Goal: Use online tool/utility: Utilize a website feature to perform a specific function

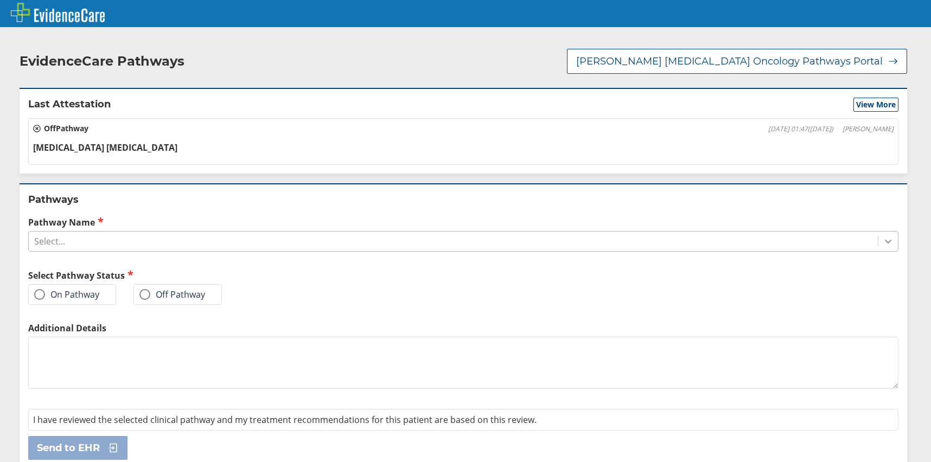
click at [883, 236] on icon at bounding box center [888, 241] width 11 height 11
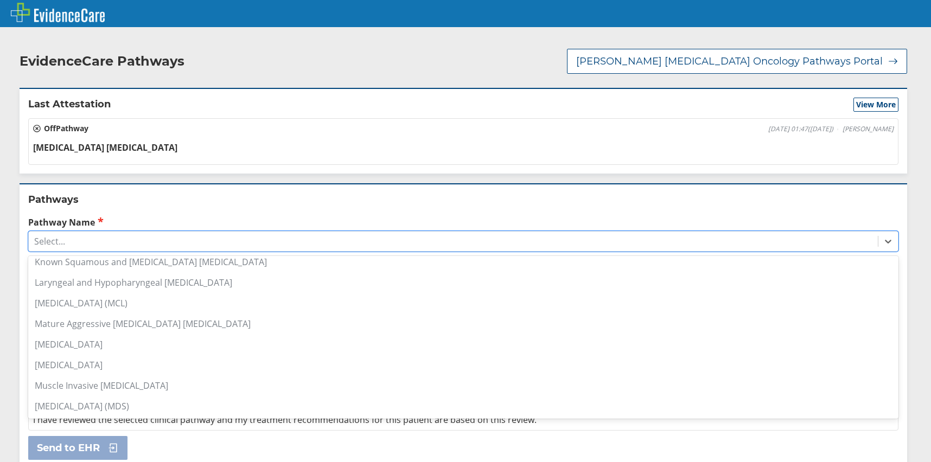
scroll to position [760, 0]
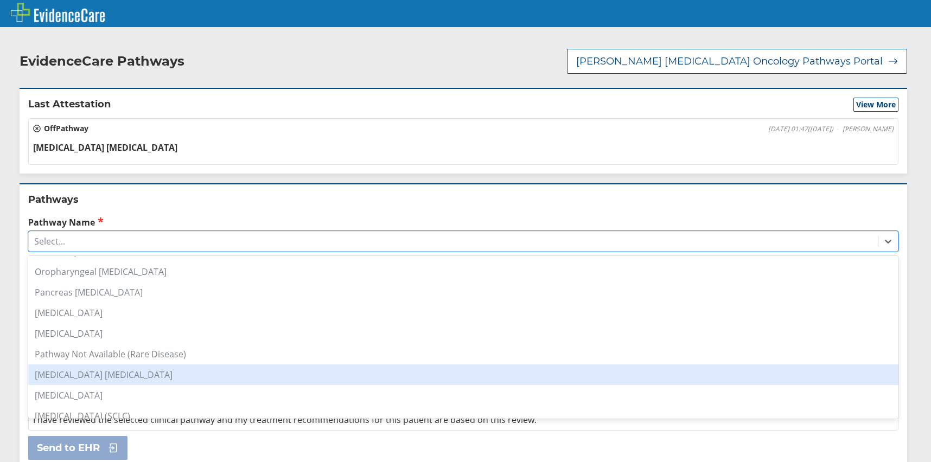
click at [130, 365] on div "[MEDICAL_DATA] [MEDICAL_DATA]" at bounding box center [463, 375] width 870 height 21
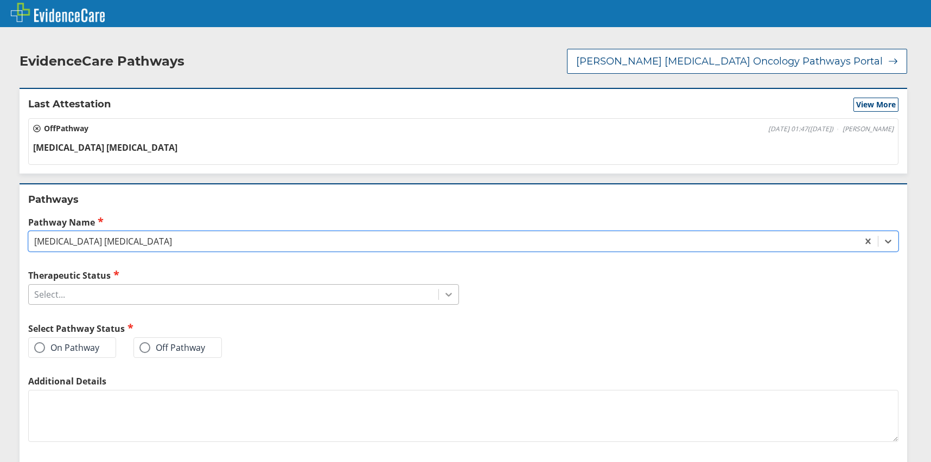
click at [444, 289] on icon at bounding box center [448, 294] width 11 height 11
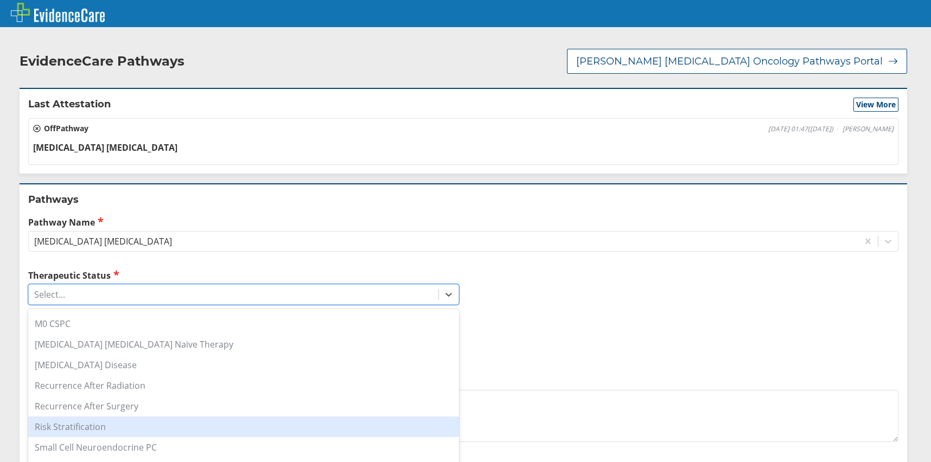
scroll to position [217, 0]
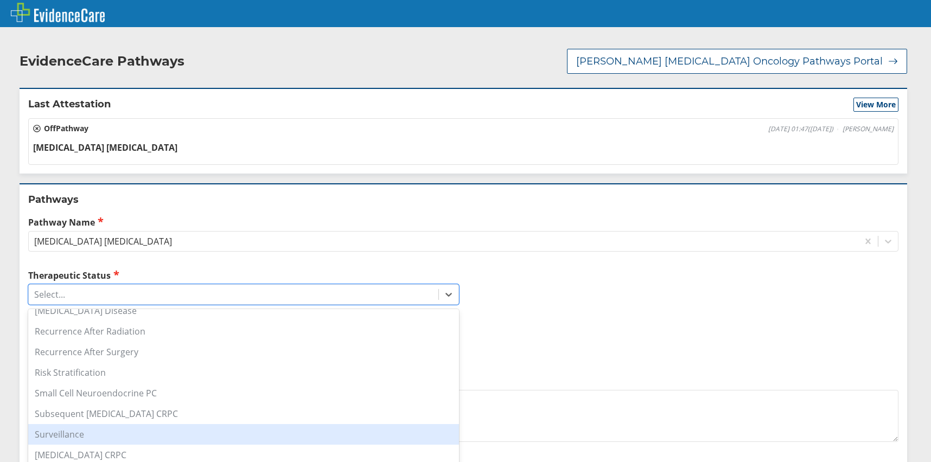
click at [115, 424] on div "Surveillance" at bounding box center [243, 434] width 431 height 21
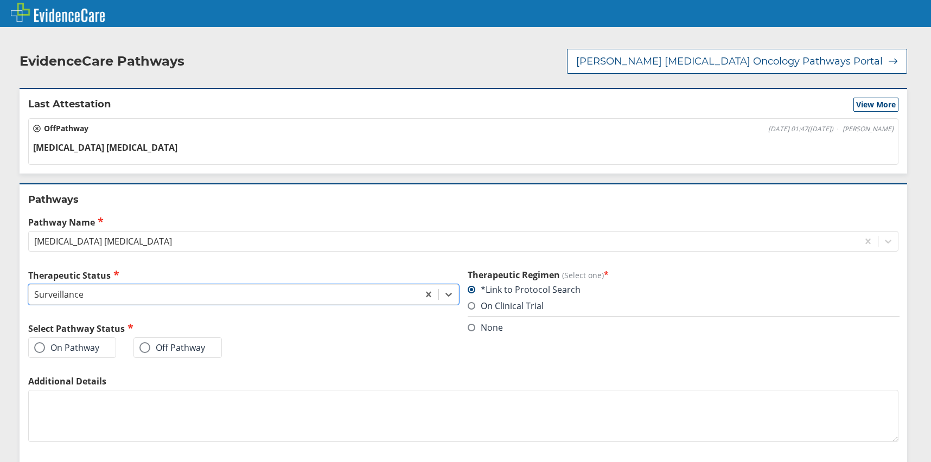
click at [81, 342] on label "On Pathway" at bounding box center [66, 347] width 65 height 11
click at [0, 0] on input "On Pathway" at bounding box center [0, 0] width 0 height 0
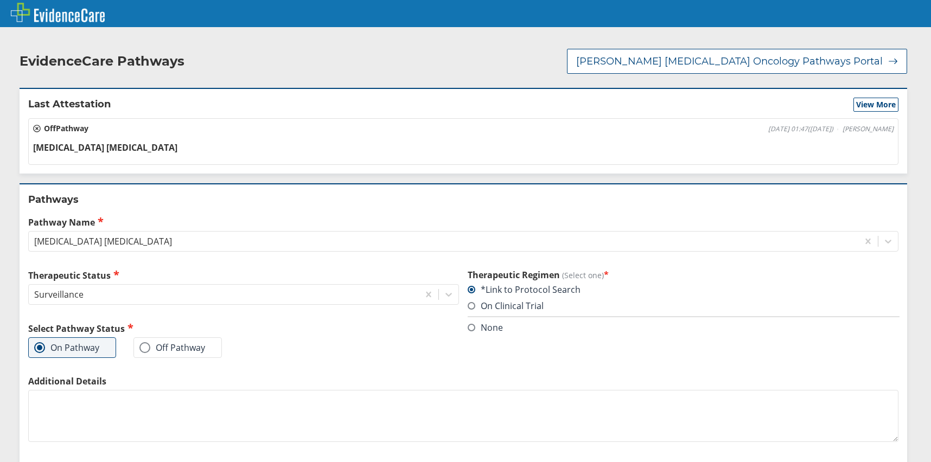
scroll to position [53, 0]
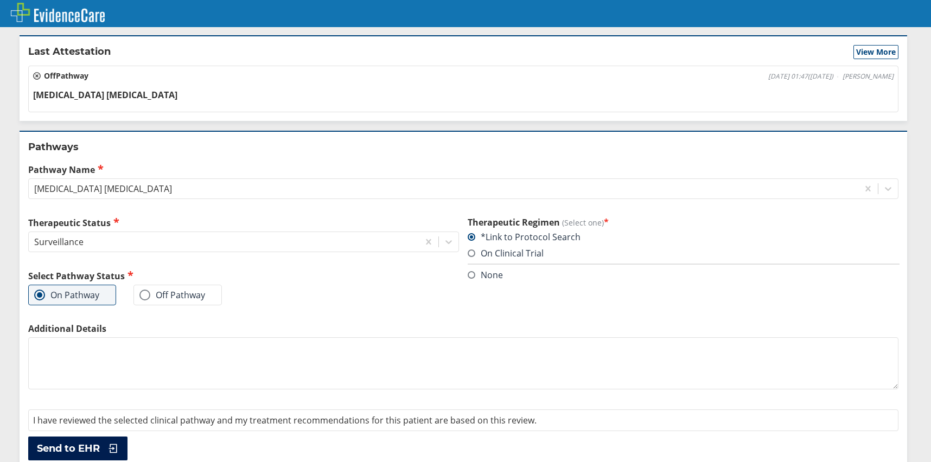
click at [71, 442] on span "Send to EHR" at bounding box center [68, 448] width 63 height 13
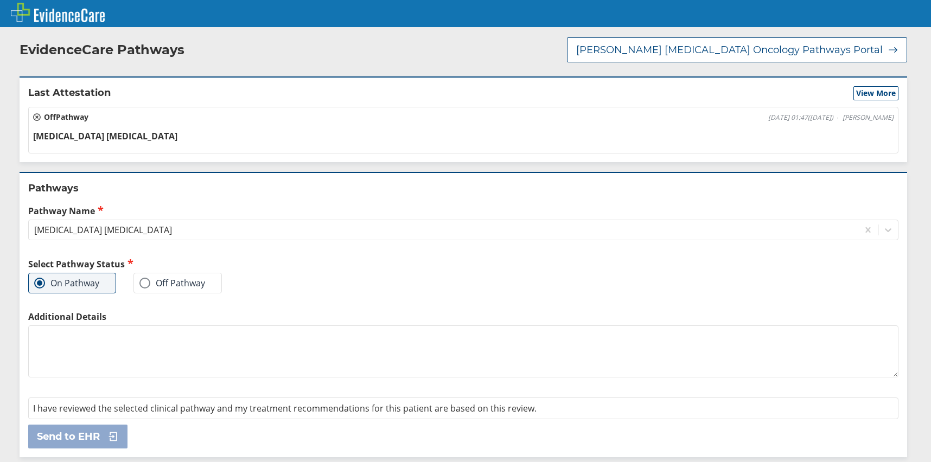
scroll to position [0, 0]
